Goal: Navigation & Orientation: Find specific page/section

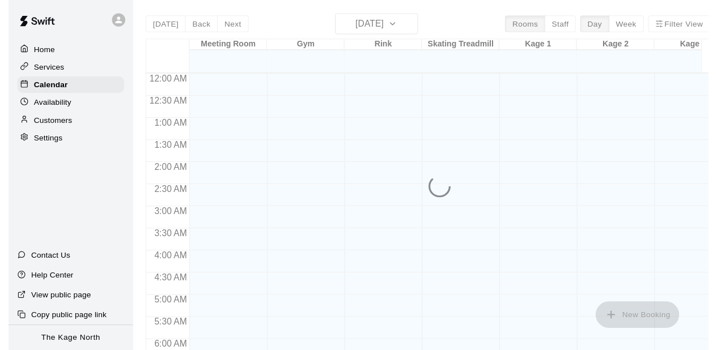
scroll to position [660, 0]
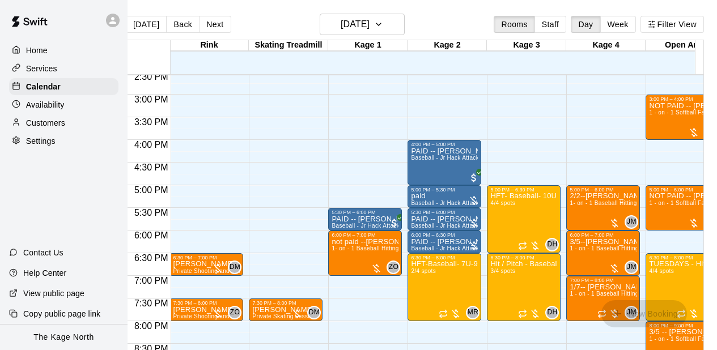
scroll to position [0, 46]
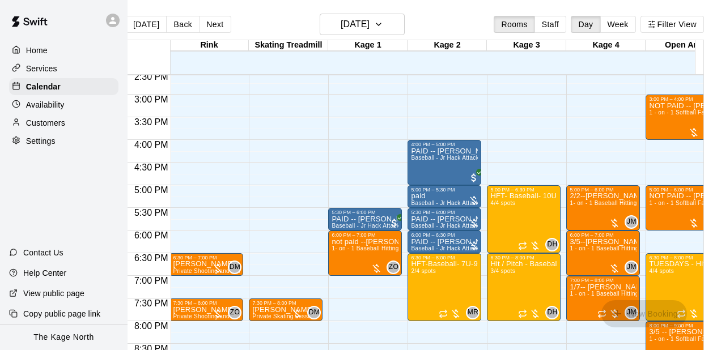
scroll to position [0, 182]
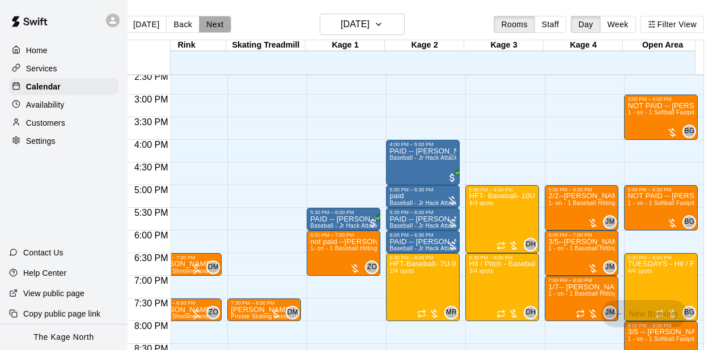
click at [204, 22] on button "Next" at bounding box center [215, 24] width 32 height 17
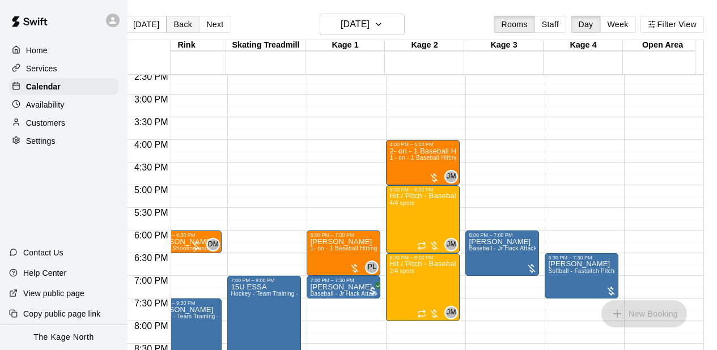
click at [178, 21] on button "Back" at bounding box center [182, 24] width 33 height 17
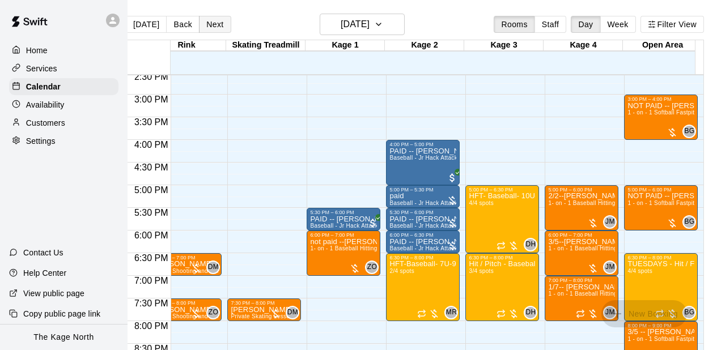
click at [209, 23] on button "Next" at bounding box center [215, 24] width 32 height 17
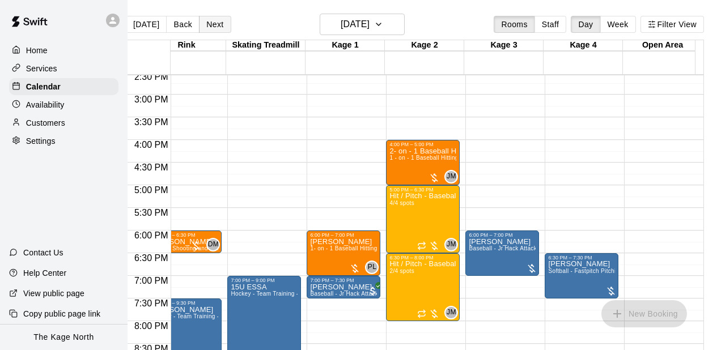
click at [203, 19] on button "Next" at bounding box center [215, 24] width 32 height 17
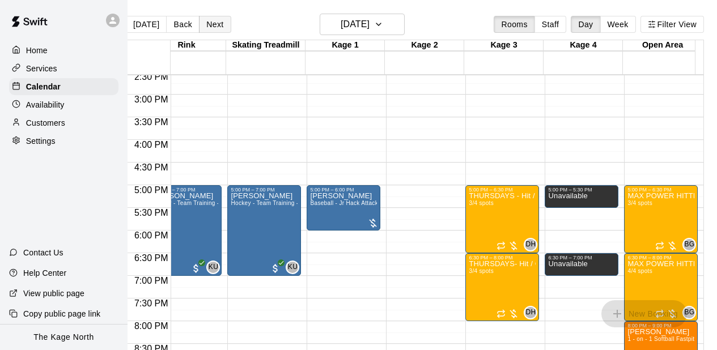
click at [203, 19] on button "Next" at bounding box center [215, 24] width 32 height 17
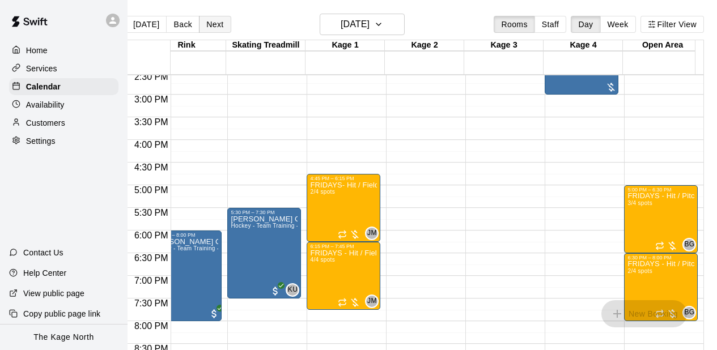
click at [203, 19] on button "Next" at bounding box center [215, 24] width 32 height 17
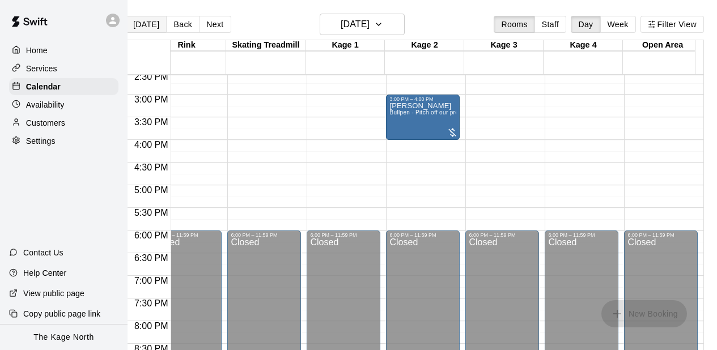
click at [140, 27] on button "[DATE]" at bounding box center [146, 24] width 41 height 17
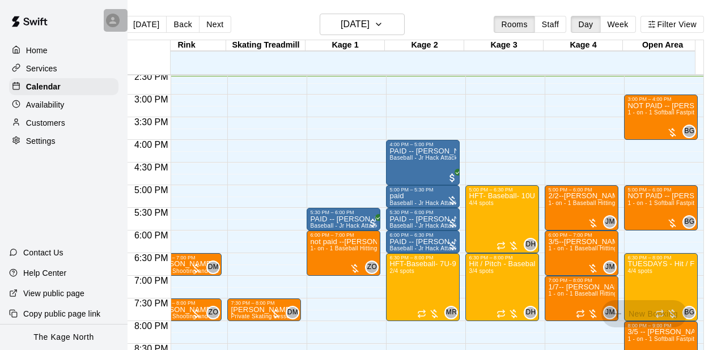
click at [118, 23] on div at bounding box center [113, 21] width 14 height 14
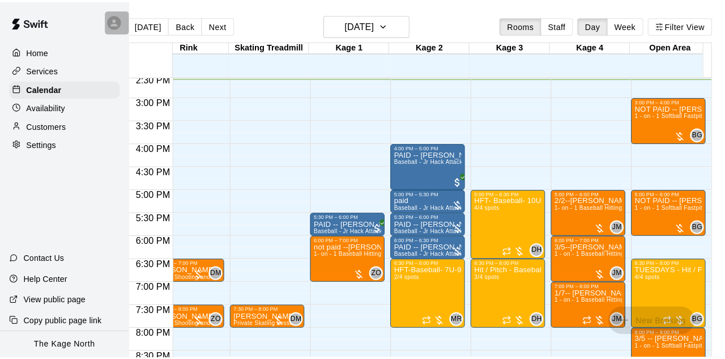
scroll to position [0, 13]
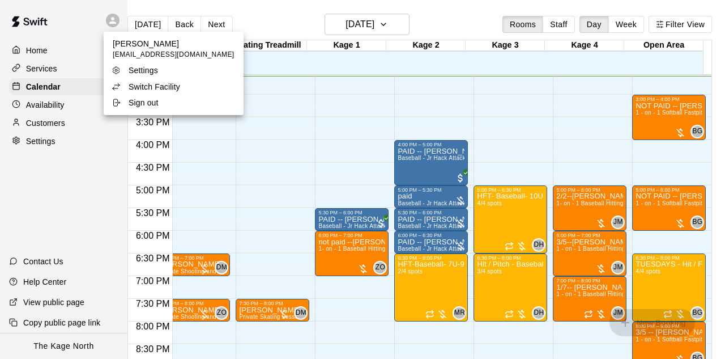
click at [142, 81] on p "Switch Facility" at bounding box center [155, 86] width 52 height 11
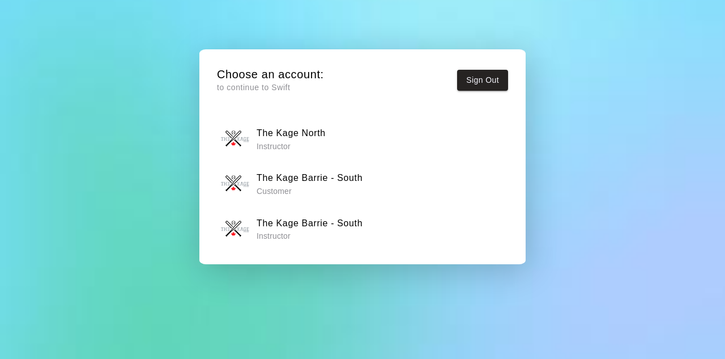
click at [300, 228] on h6 "The Kage Barrie - South" at bounding box center [310, 223] width 106 height 15
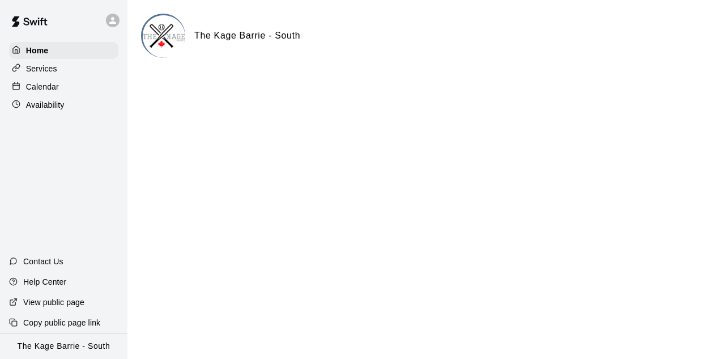
click at [69, 84] on div "Calendar" at bounding box center [63, 86] width 109 height 17
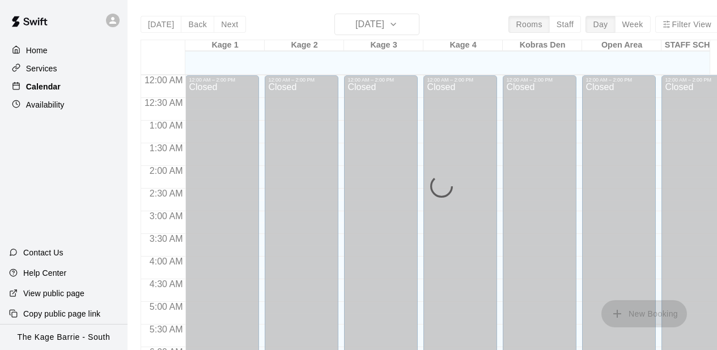
scroll to position [661, 0]
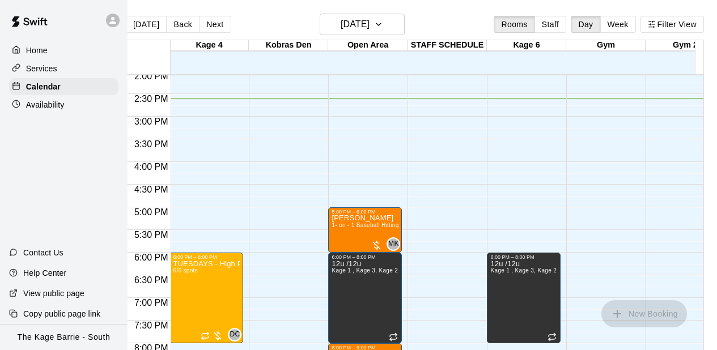
scroll to position [0, 0]
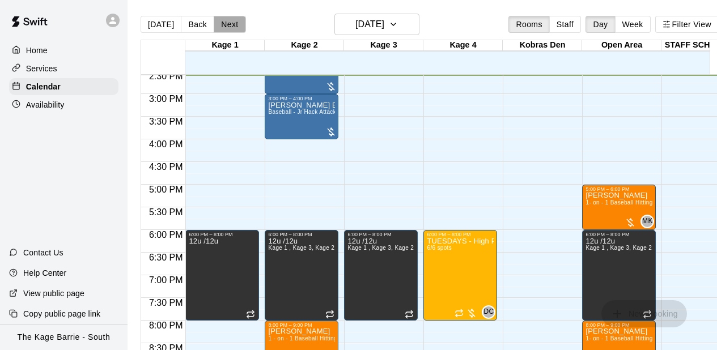
click at [225, 21] on button "Next" at bounding box center [230, 24] width 32 height 17
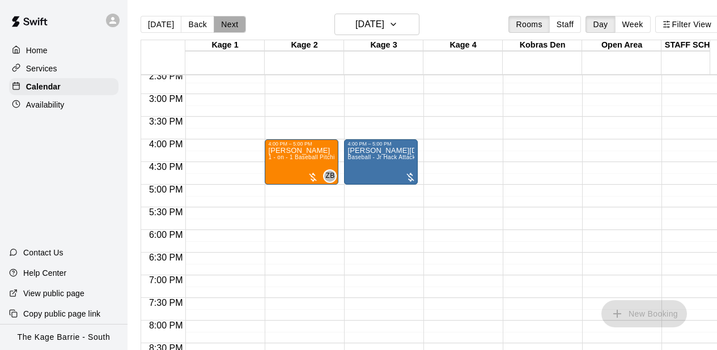
click at [223, 20] on button "Next" at bounding box center [230, 24] width 32 height 17
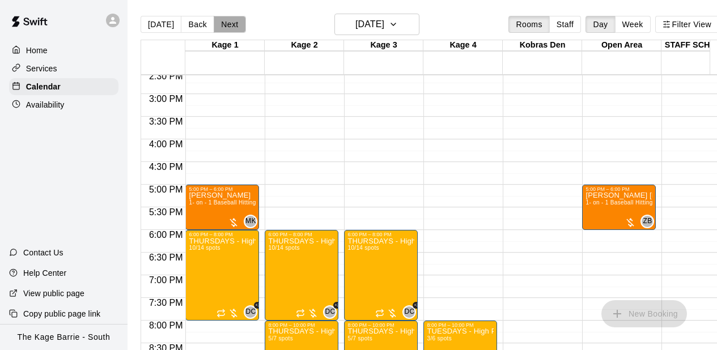
click at [223, 20] on button "Next" at bounding box center [230, 24] width 32 height 17
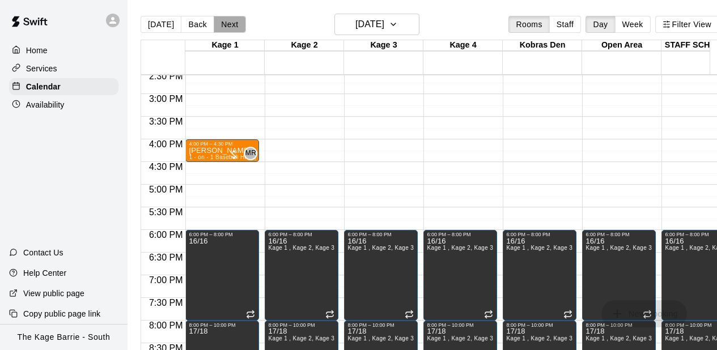
click at [223, 20] on button "Next" at bounding box center [230, 24] width 32 height 17
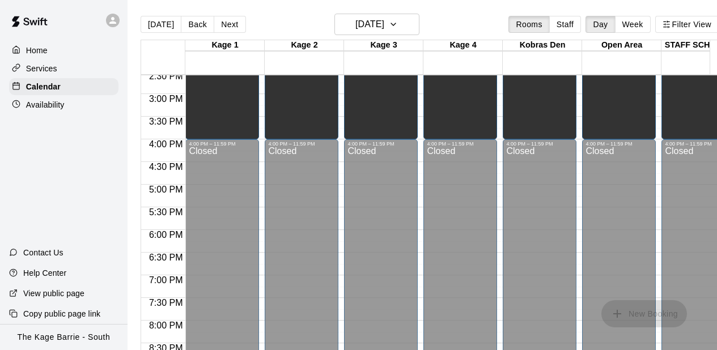
click at [291, 255] on div "Closed" at bounding box center [301, 323] width 67 height 353
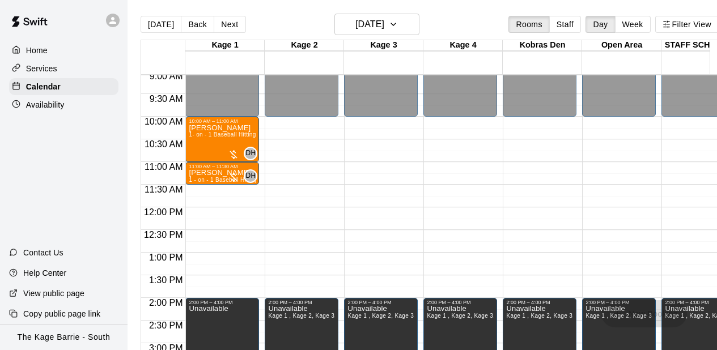
scroll to position [389, 0]
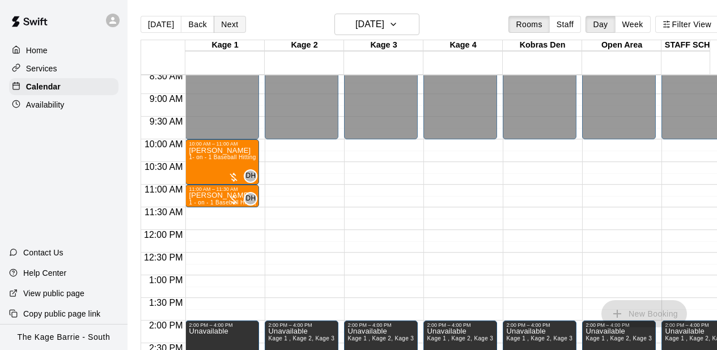
click at [229, 24] on button "Next" at bounding box center [230, 24] width 32 height 17
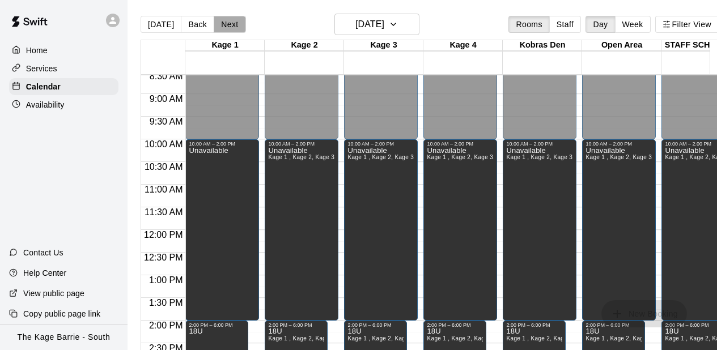
click at [229, 24] on button "Next" at bounding box center [230, 24] width 32 height 17
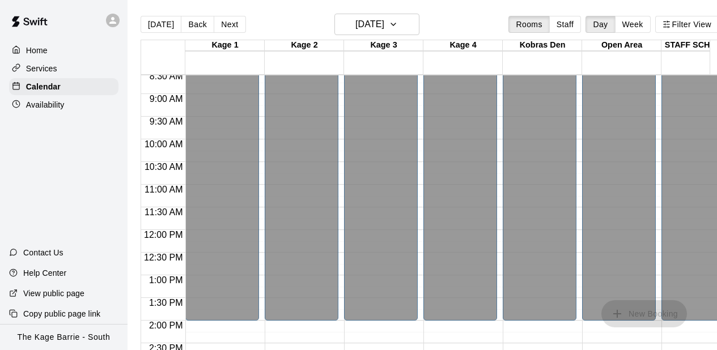
click at [297, 127] on div "Closed" at bounding box center [301, 6] width 67 height 625
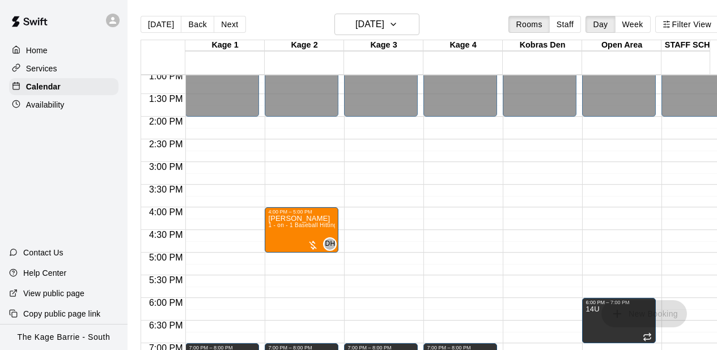
scroll to position [616, 0]
